Goal: Navigation & Orientation: Understand site structure

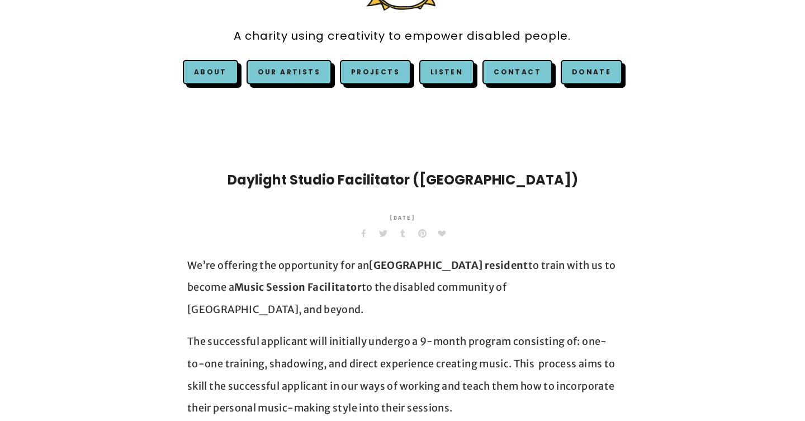
scroll to position [143, 0]
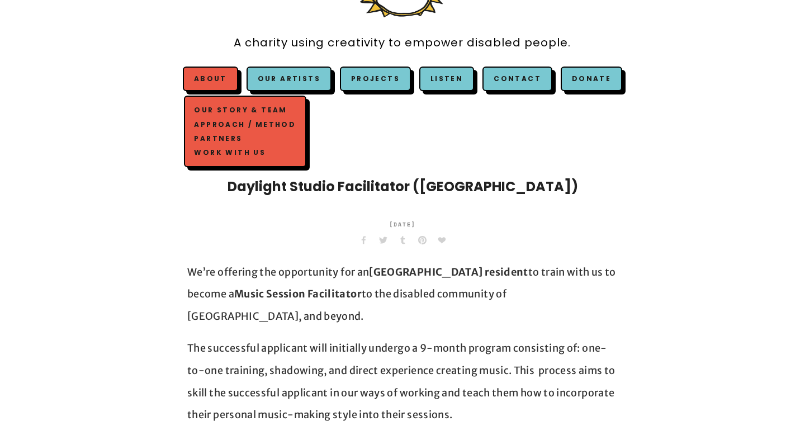
click at [222, 83] on link "About" at bounding box center [210, 79] width 33 height 10
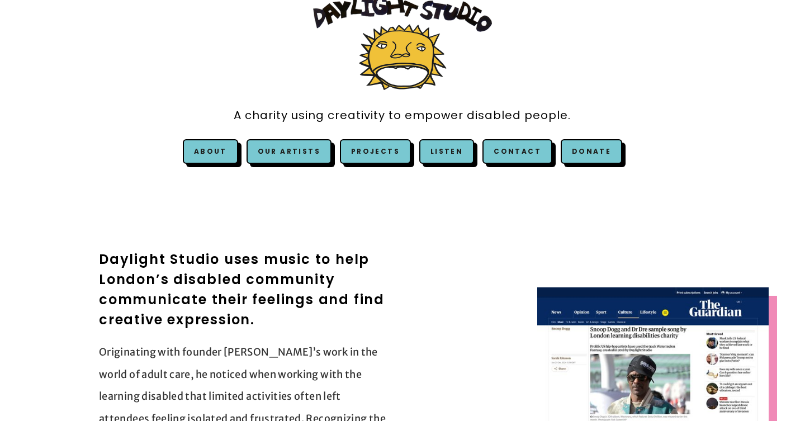
scroll to position [72, 0]
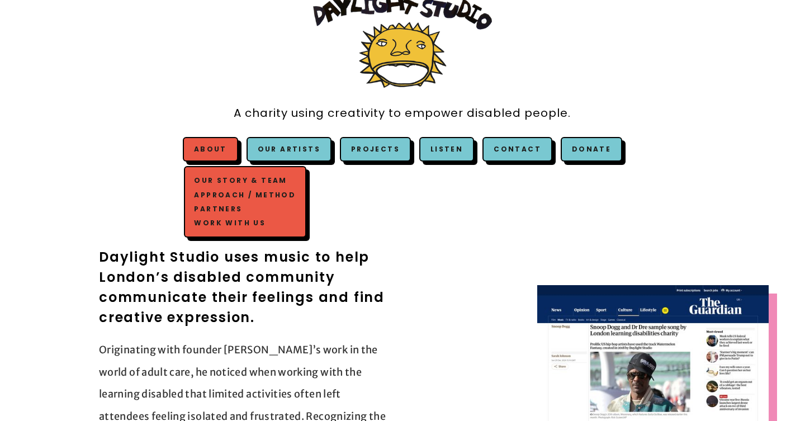
click at [234, 197] on link "Approach / Method" at bounding box center [245, 195] width 107 height 14
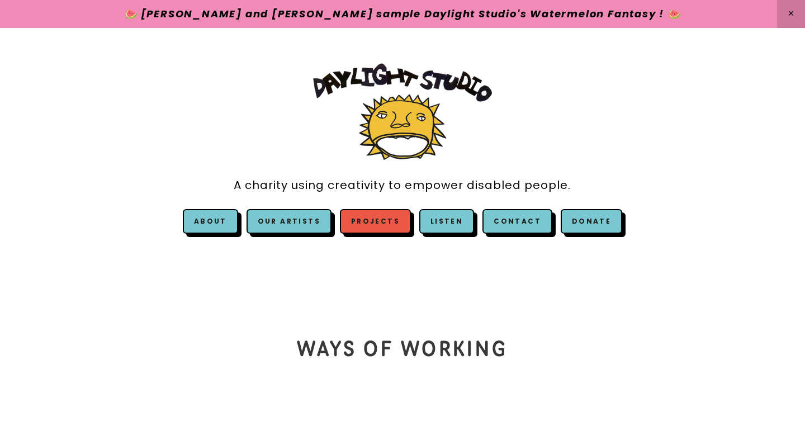
click at [386, 220] on link "Projects" at bounding box center [375, 221] width 71 height 25
